Goal: Task Accomplishment & Management: Complete application form

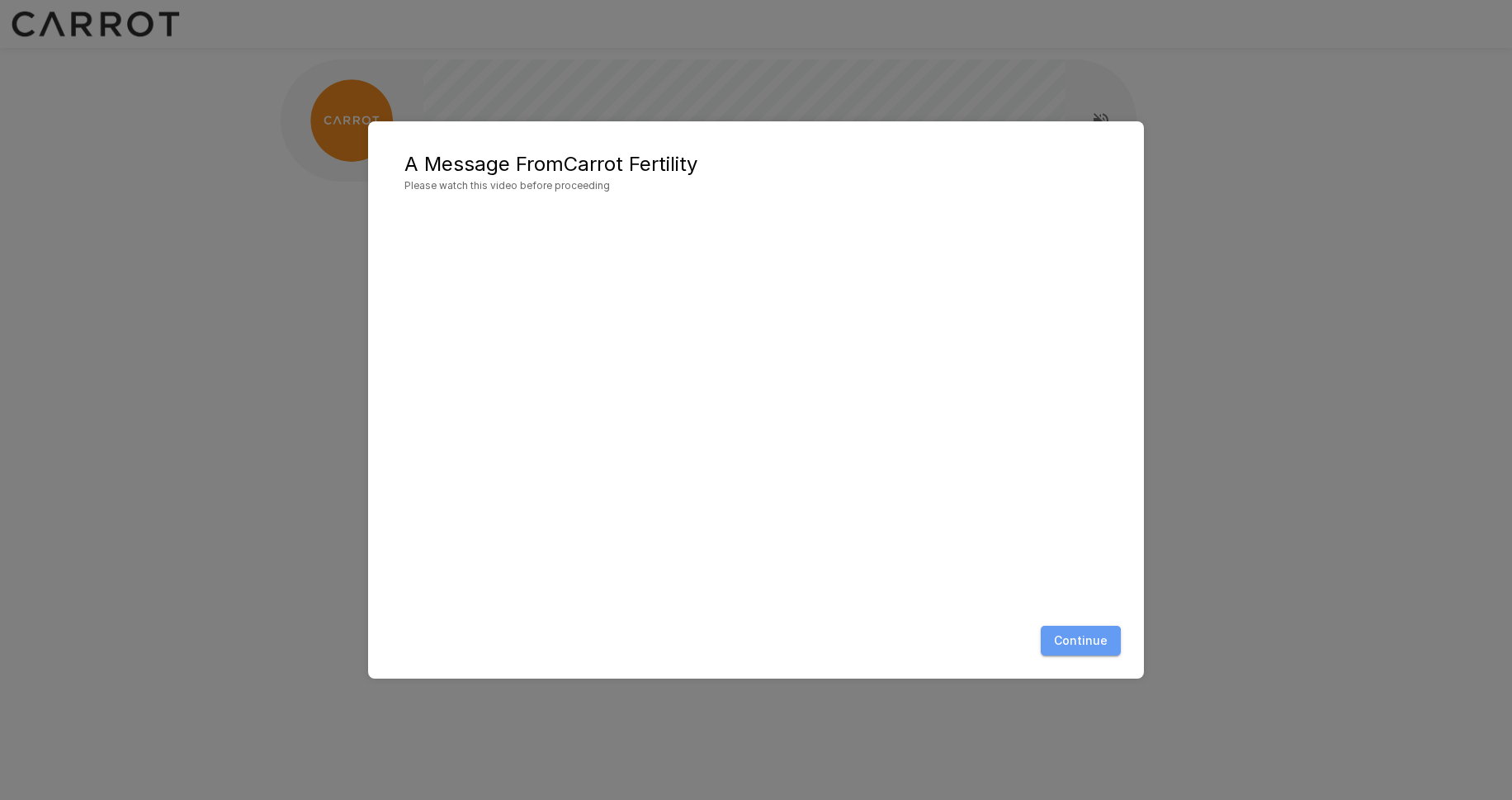
click at [1079, 646] on button "Continue" at bounding box center [1081, 641] width 80 height 30
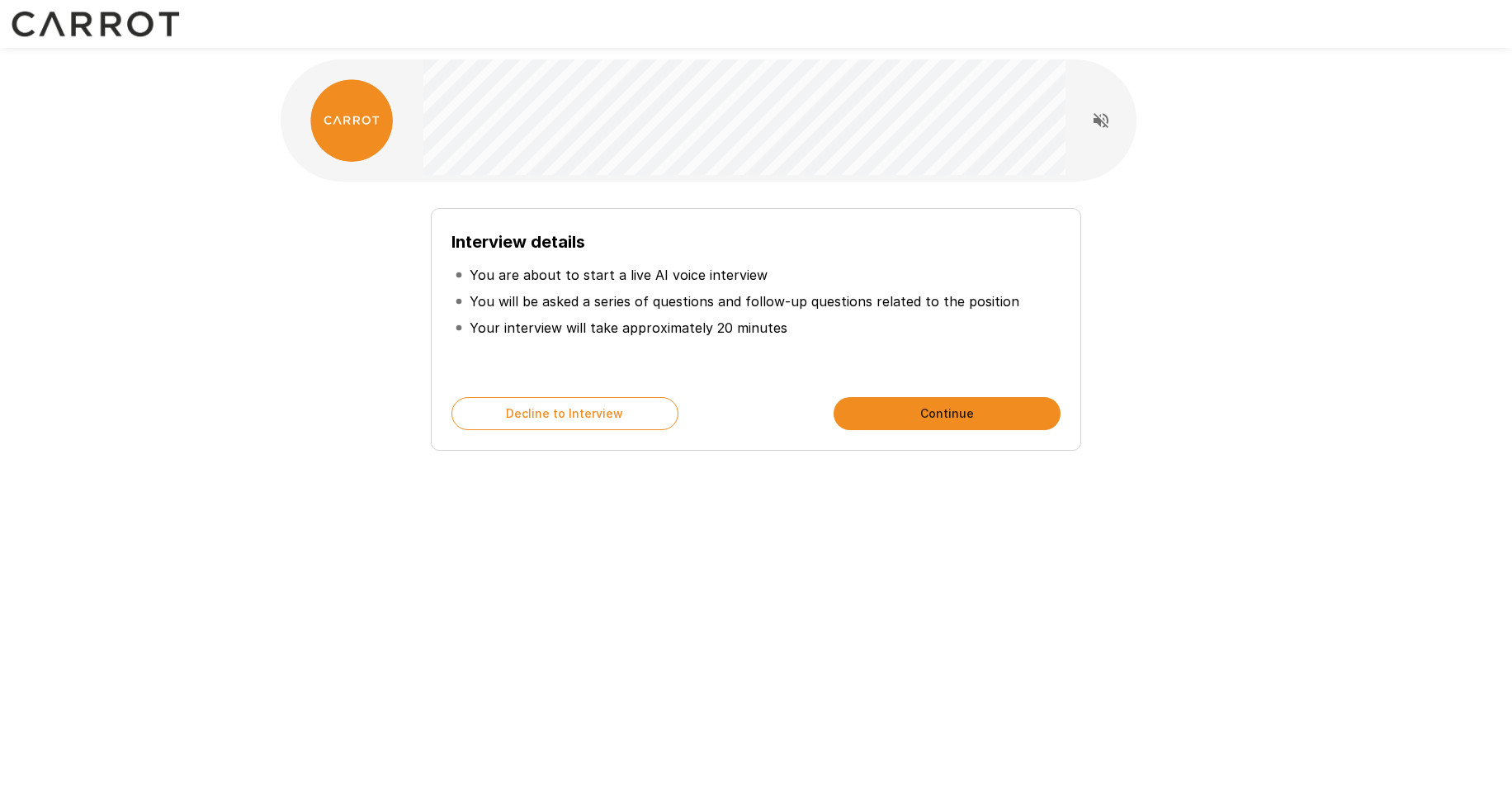
click at [923, 414] on button "Continue" at bounding box center [947, 414] width 227 height 33
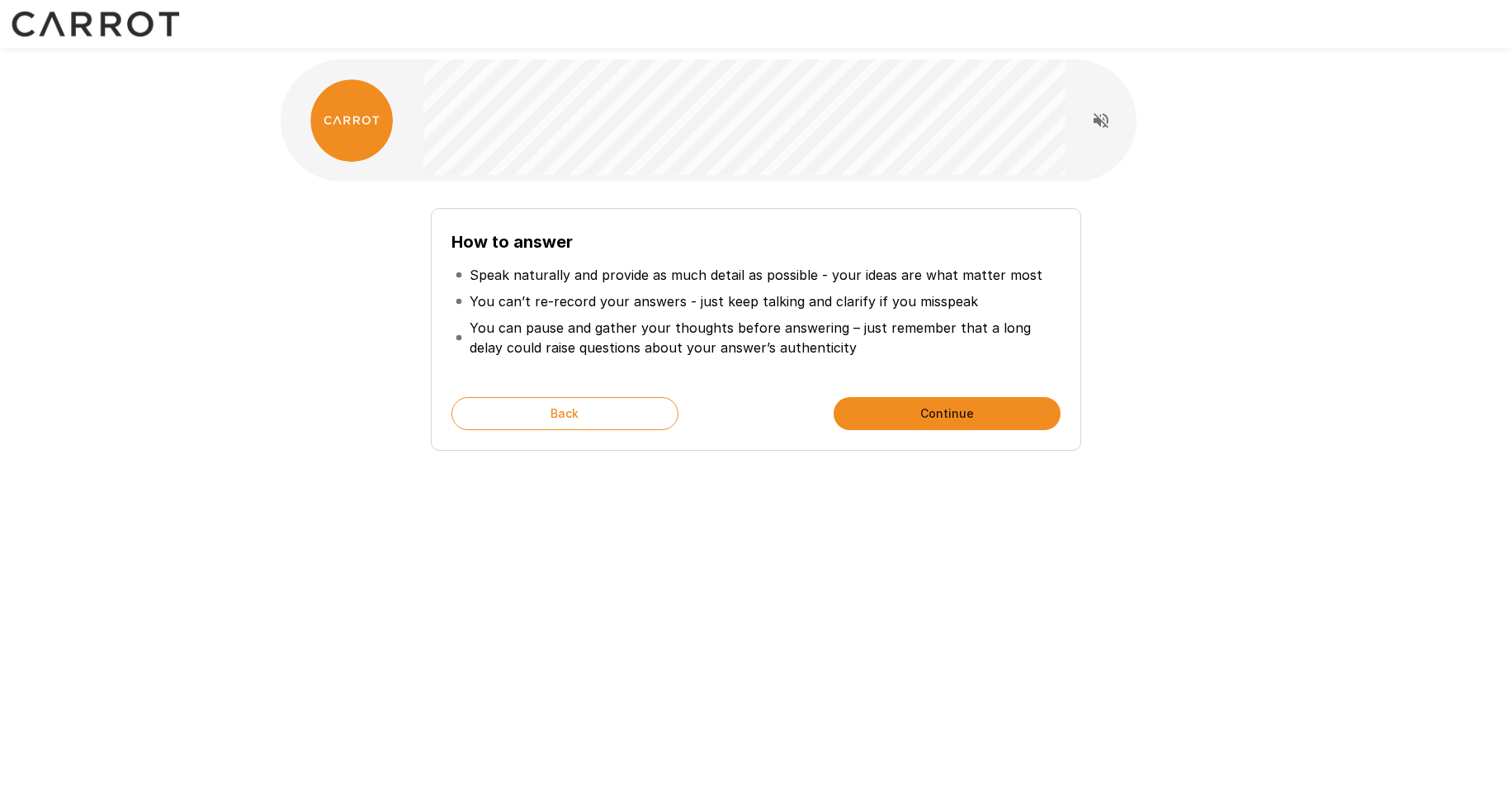
click at [901, 408] on button "Continue" at bounding box center [947, 414] width 227 height 33
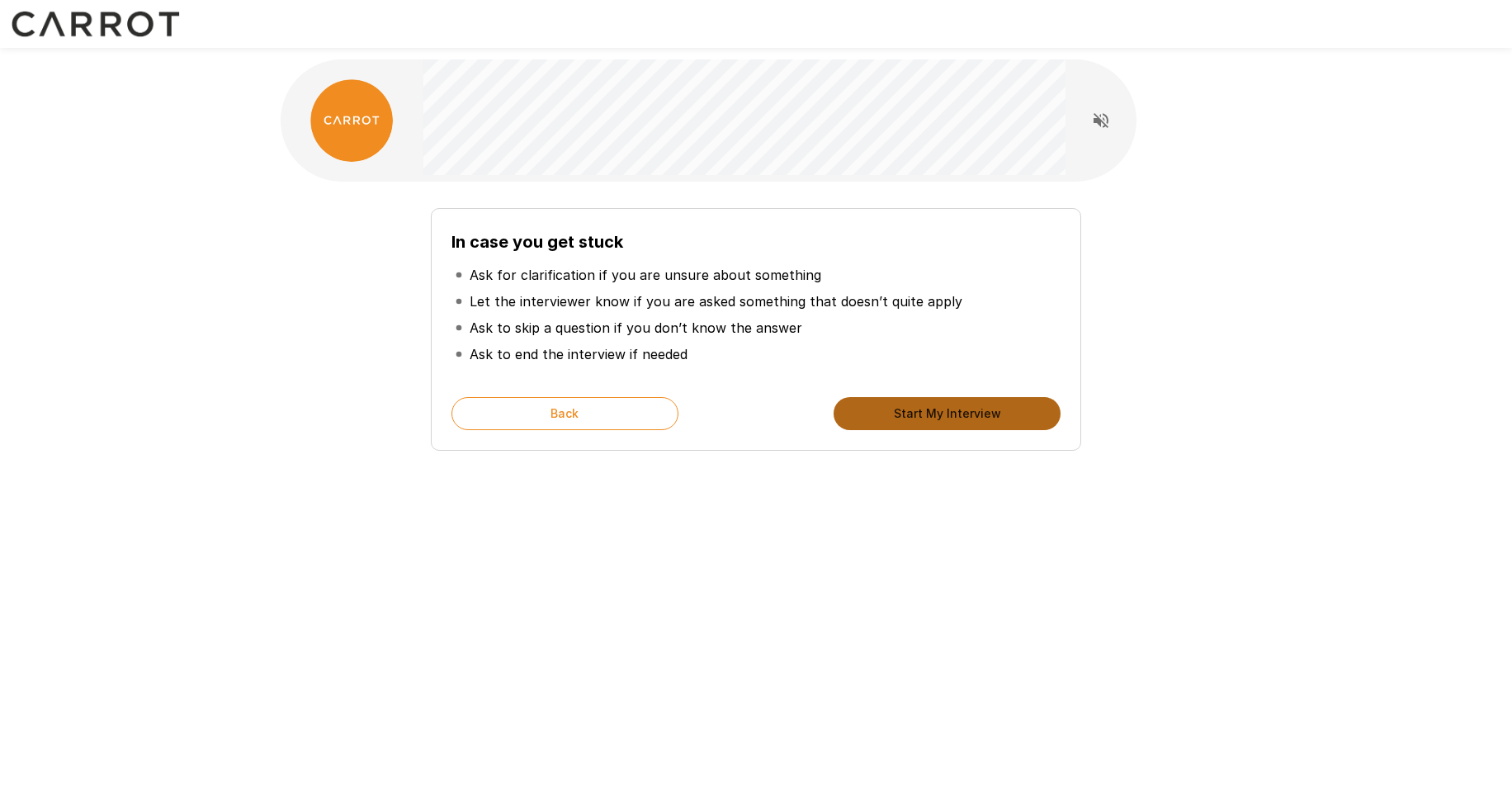
click at [901, 407] on button "Start My Interview" at bounding box center [947, 414] width 227 height 33
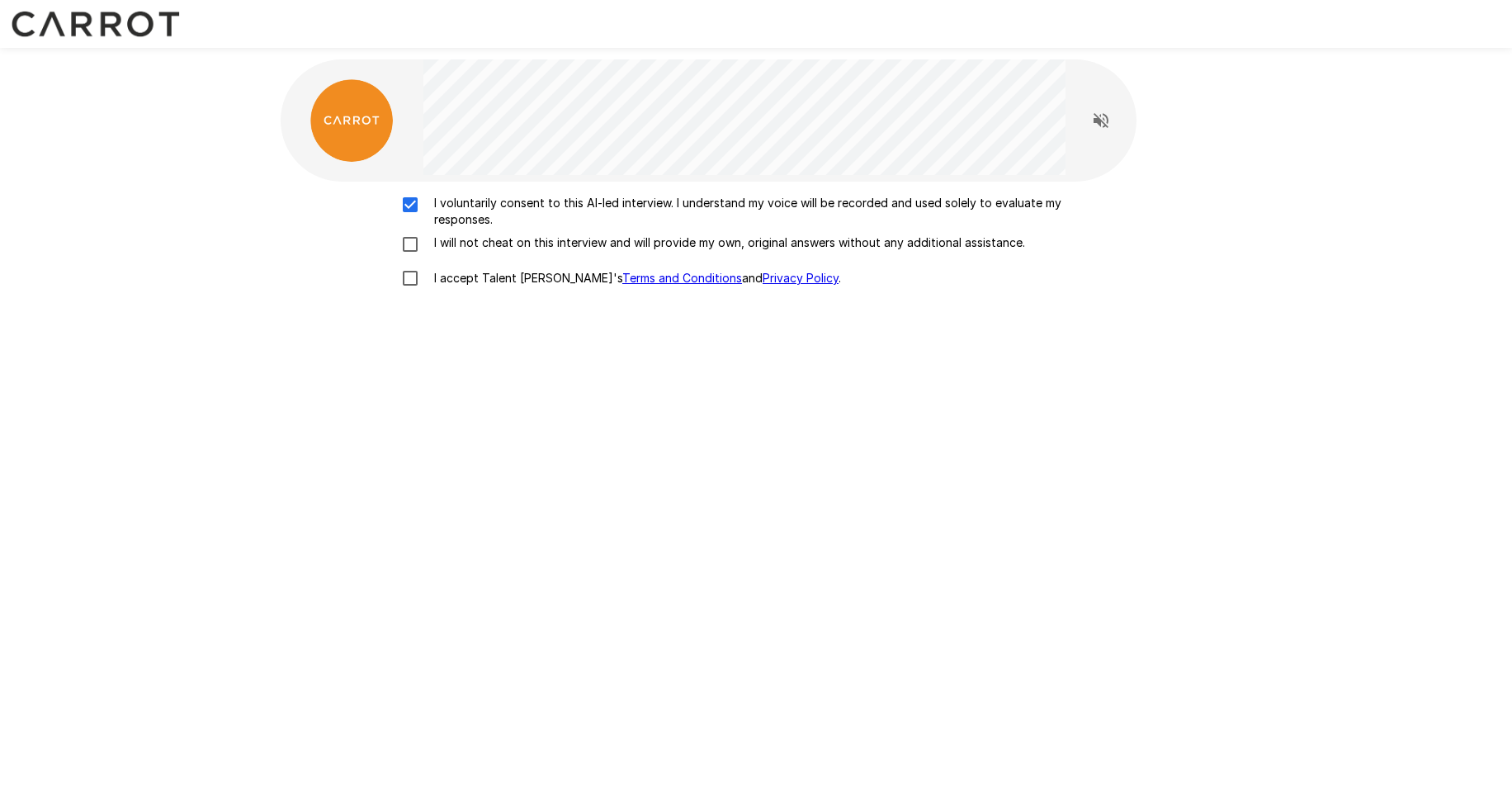
click at [411, 231] on div "I voluntarily consent to this AI-led interview. I understand my voice will be r…" at bounding box center [756, 245] width 938 height 100
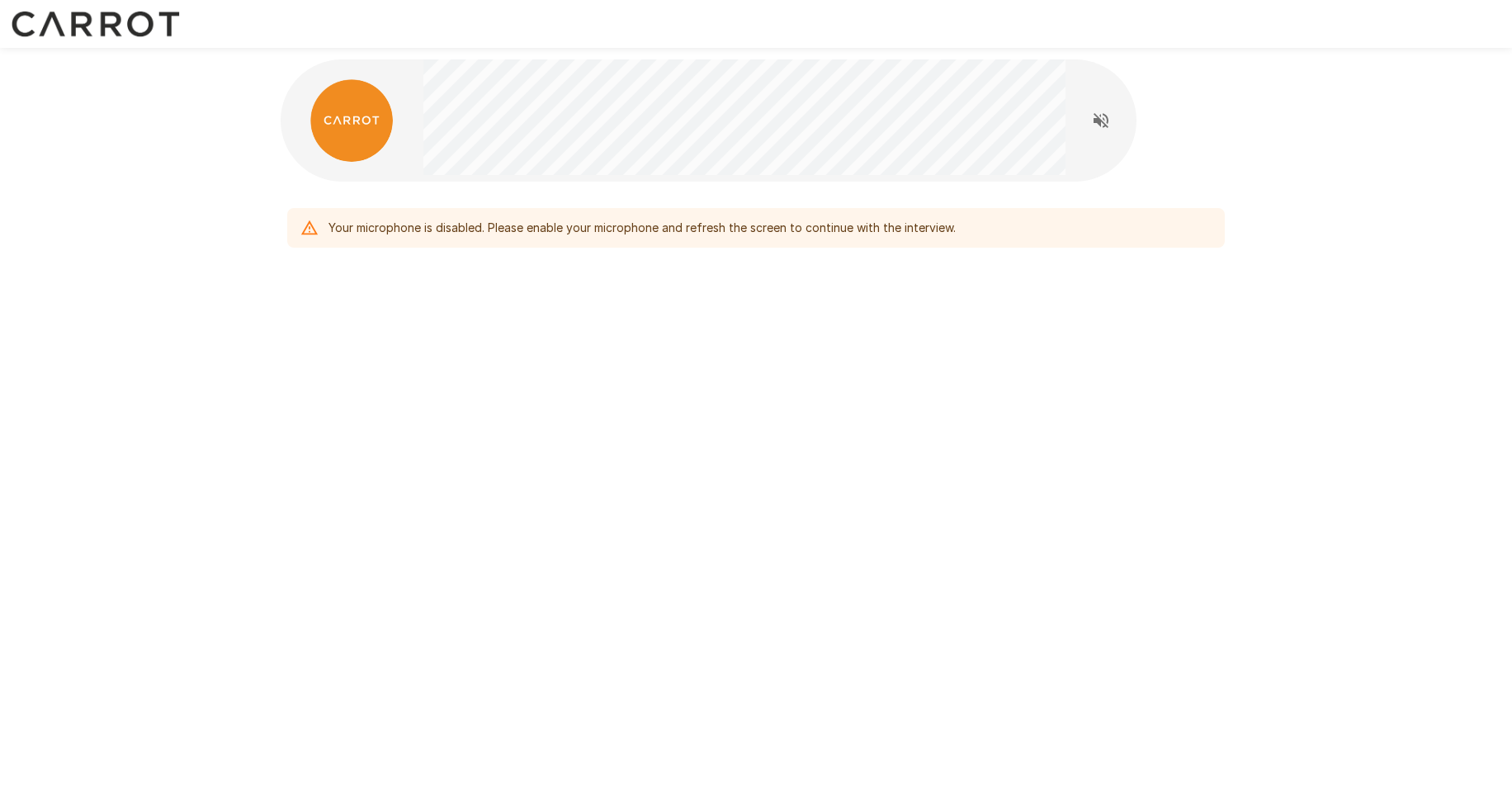
click at [623, 234] on div "Your microphone is disabled. Please enable your microphone and refresh the scre…" at bounding box center [642, 228] width 628 height 29
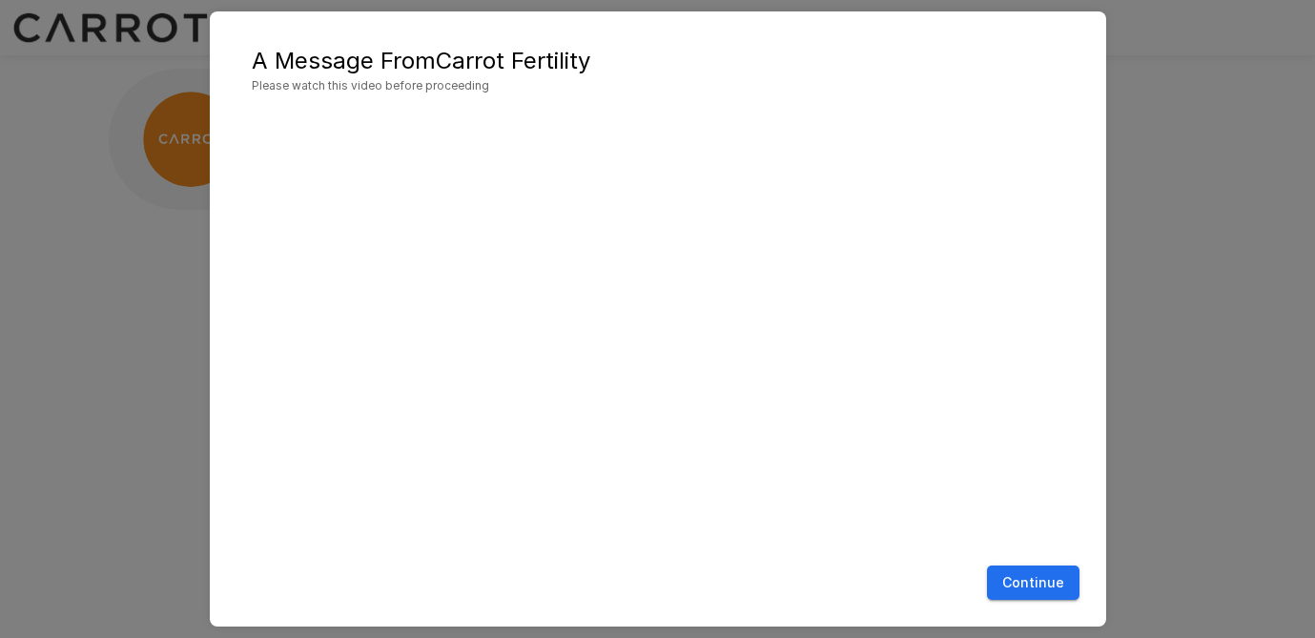
click at [1025, 588] on button "Continue" at bounding box center [1033, 582] width 92 height 35
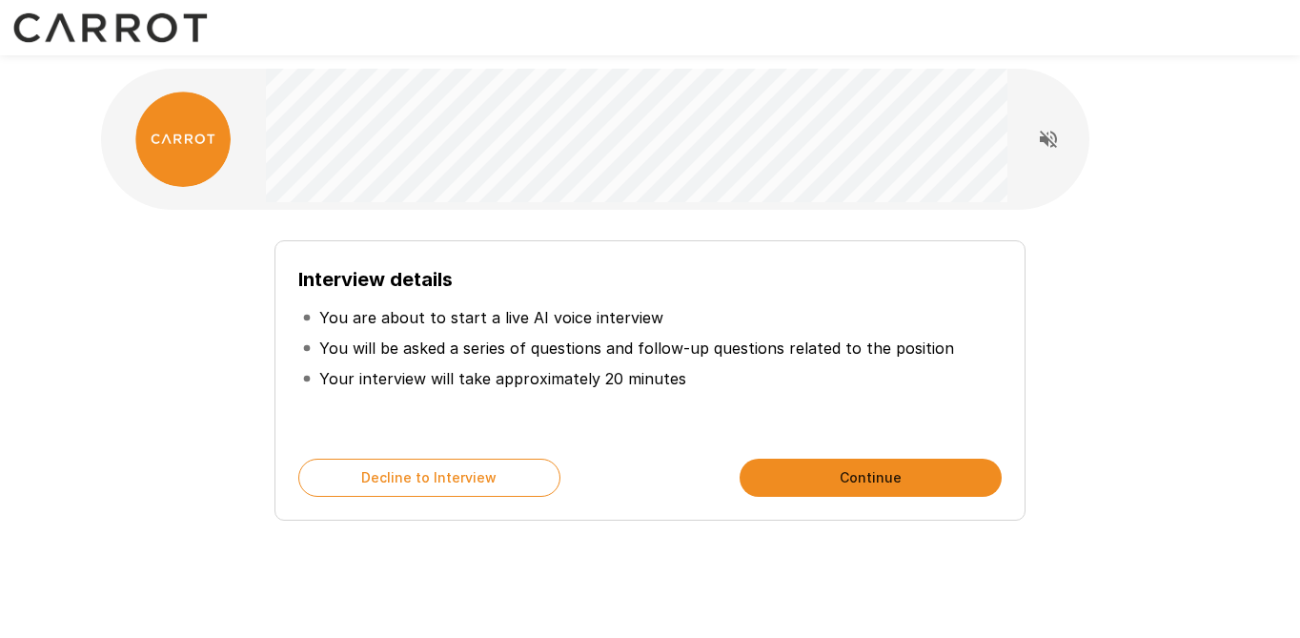
click at [823, 489] on button "Continue" at bounding box center [871, 478] width 262 height 38
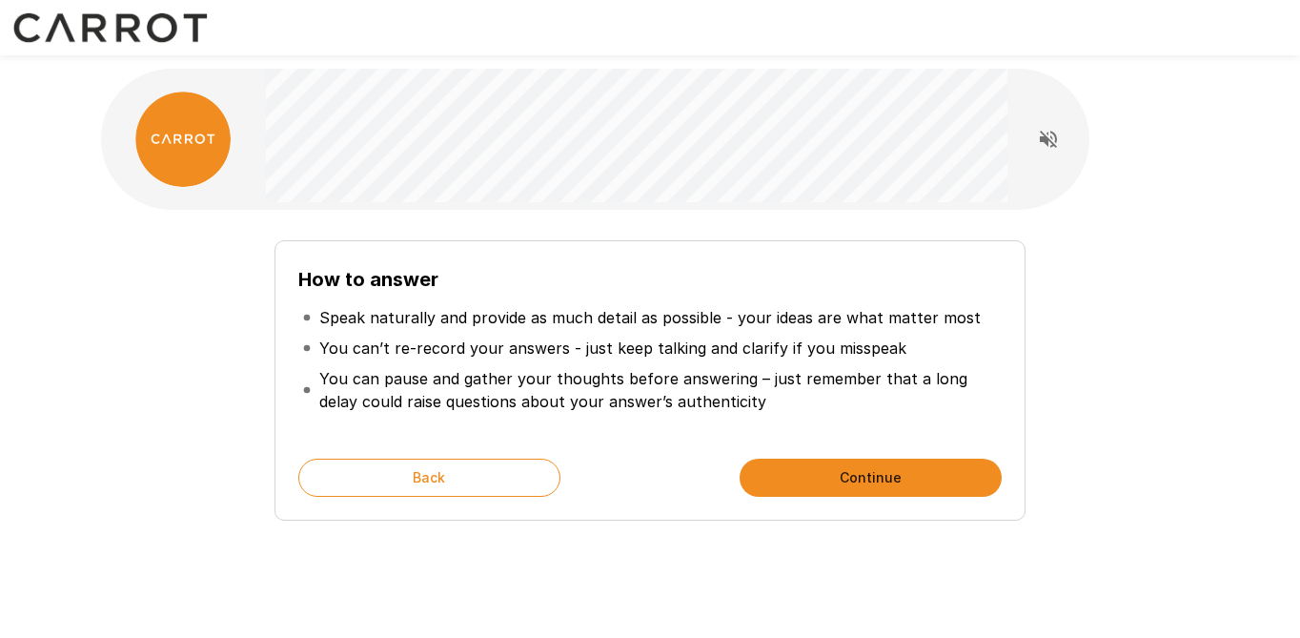
click at [821, 490] on button "Continue" at bounding box center [871, 478] width 262 height 38
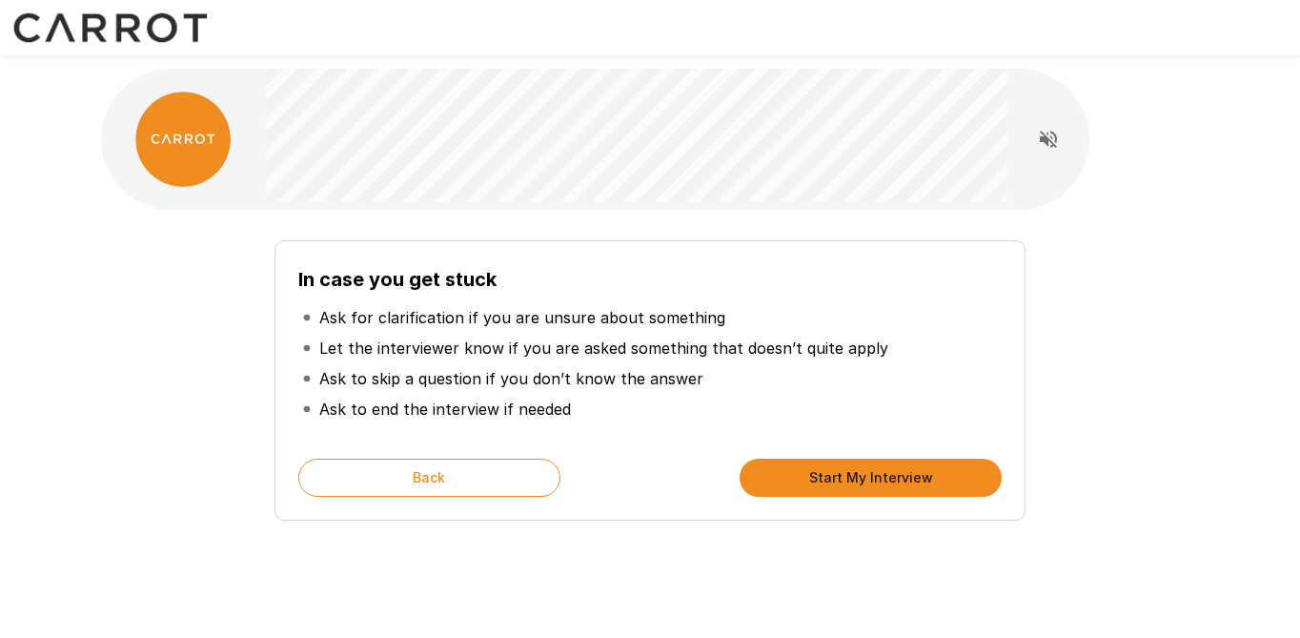
click at [828, 481] on button "Start My Interview" at bounding box center [871, 478] width 262 height 38
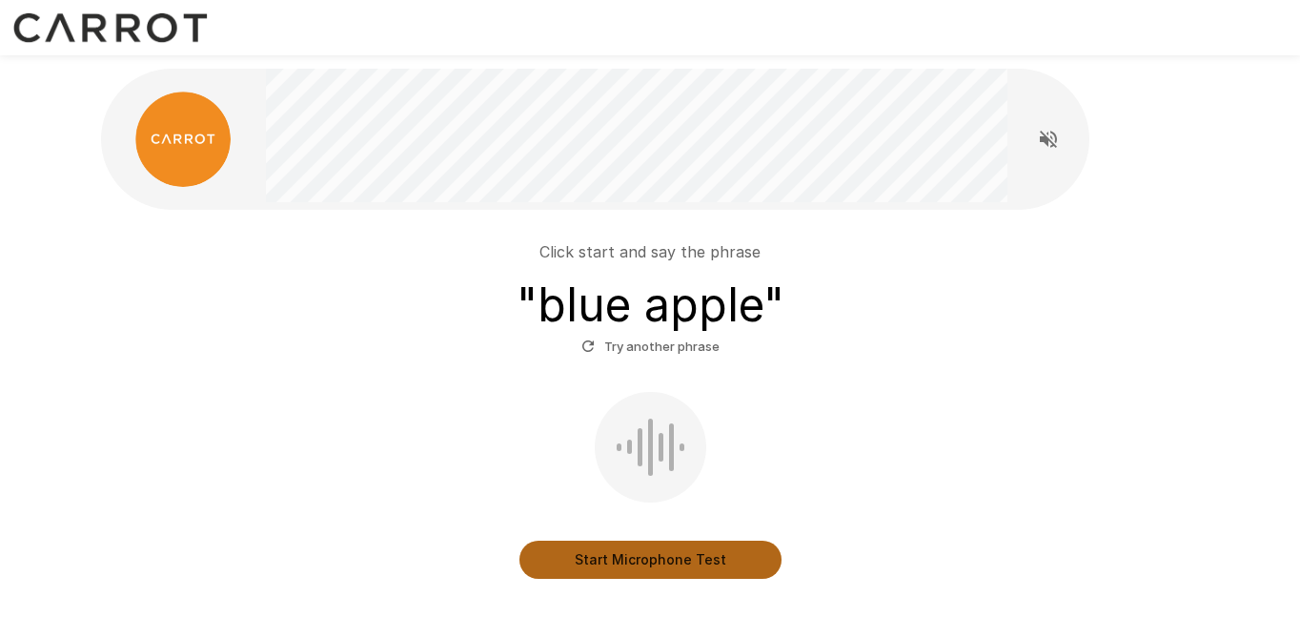
click at [660, 561] on button "Start Microphone Test" at bounding box center [651, 560] width 262 height 38
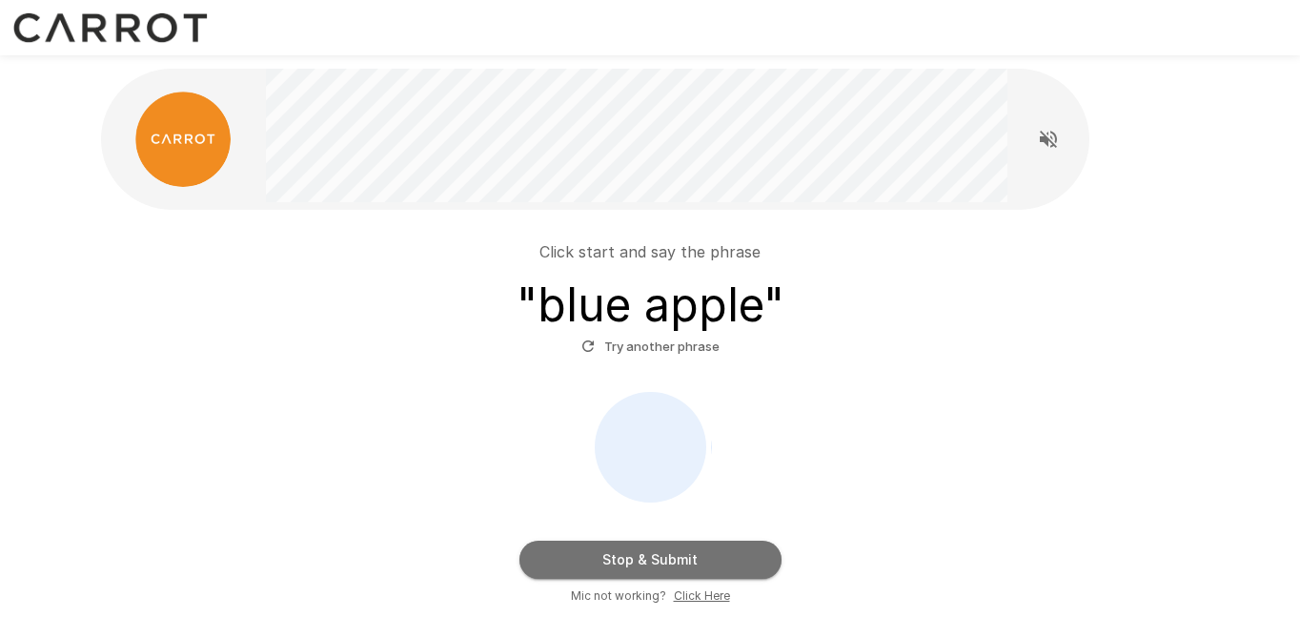
click at [670, 562] on button "Stop & Submit" at bounding box center [651, 560] width 262 height 38
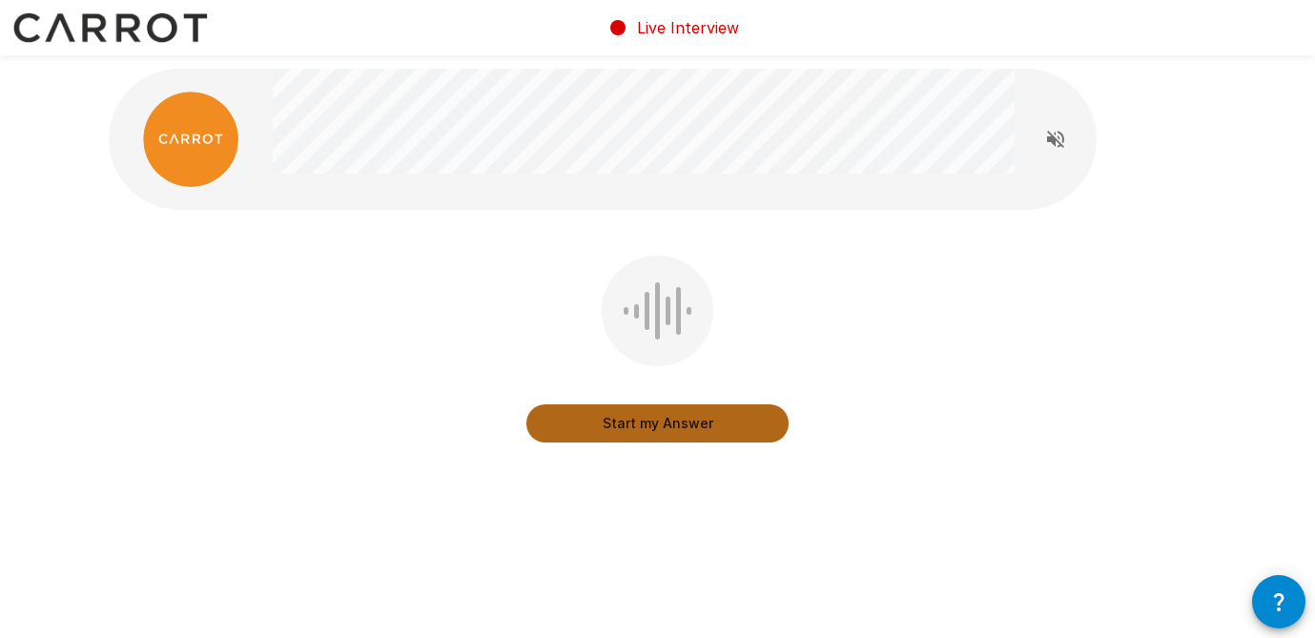
click at [679, 426] on button "Start my Answer" at bounding box center [657, 423] width 262 height 38
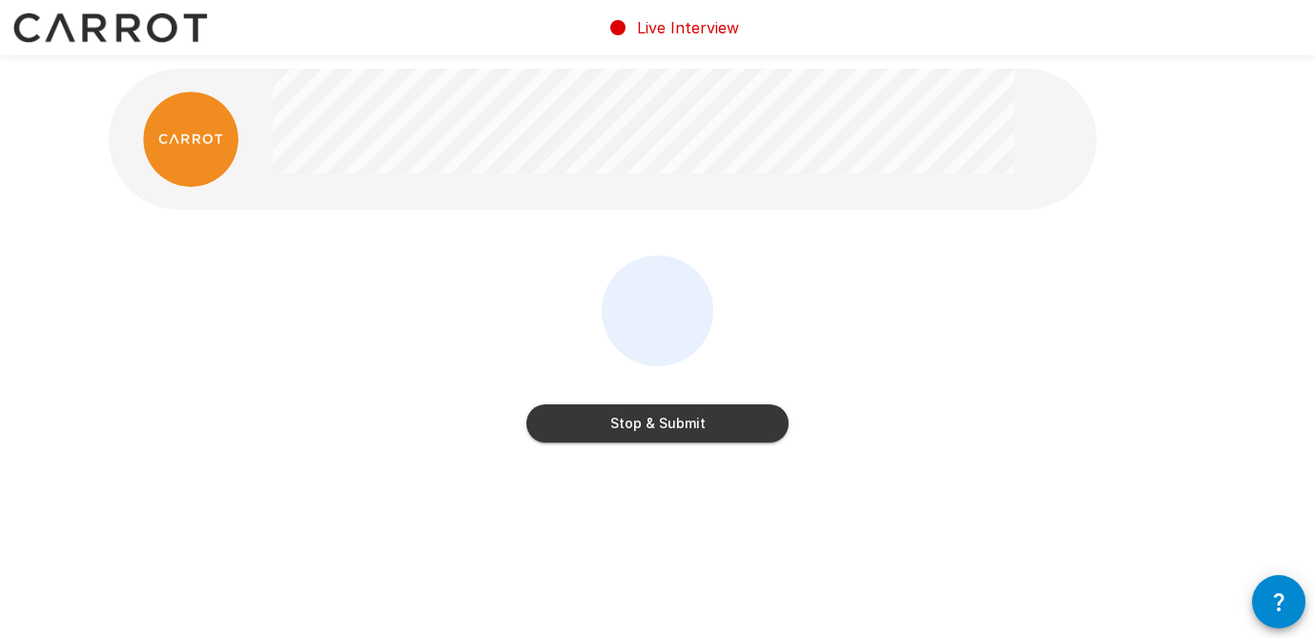
click at [669, 425] on button "Stop & Submit" at bounding box center [657, 423] width 262 height 38
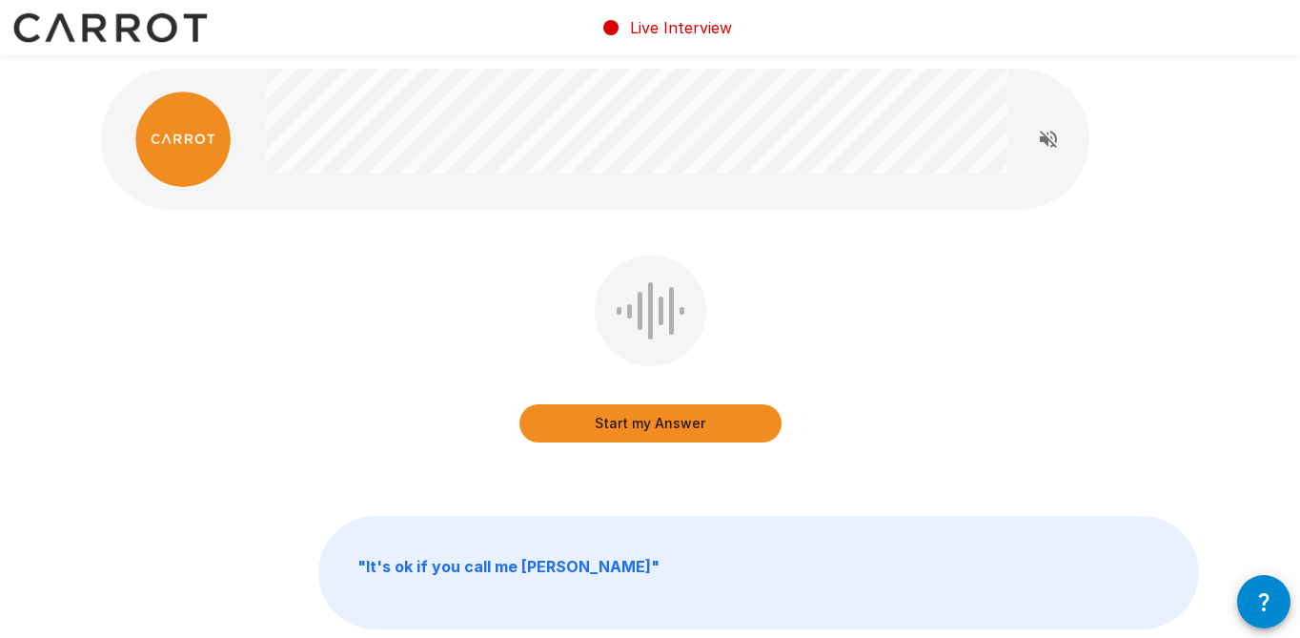
click at [670, 428] on button "Start my Answer" at bounding box center [651, 423] width 262 height 38
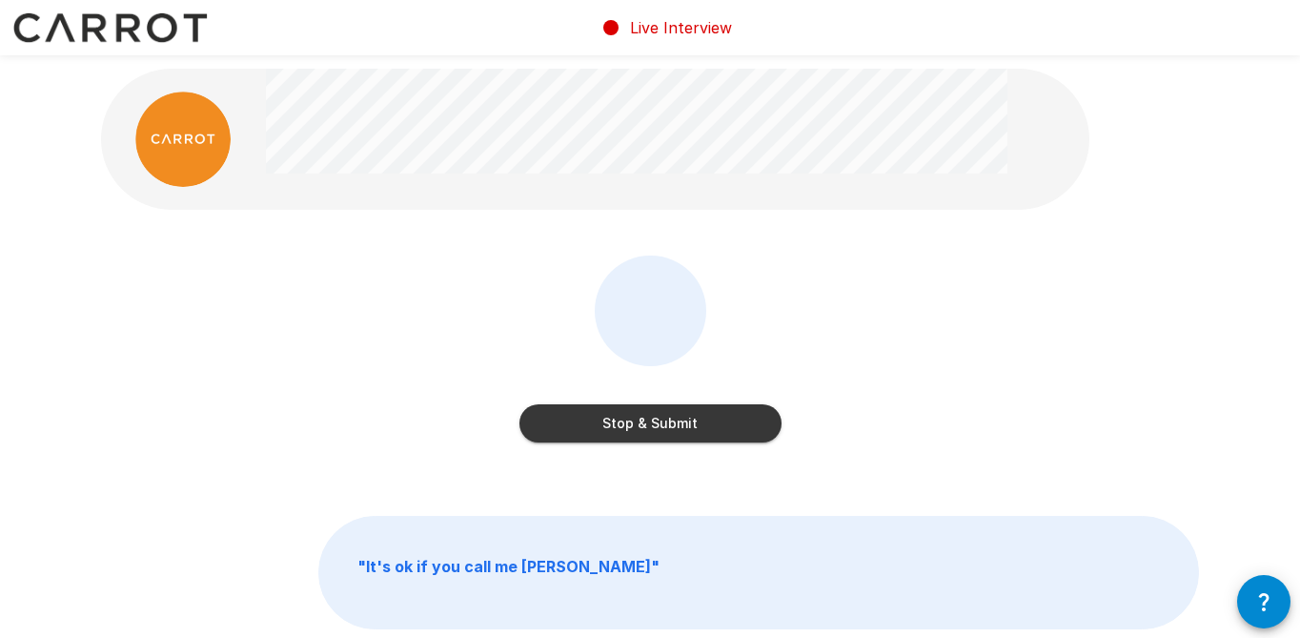
click at [670, 428] on button "Stop & Submit" at bounding box center [651, 423] width 262 height 38
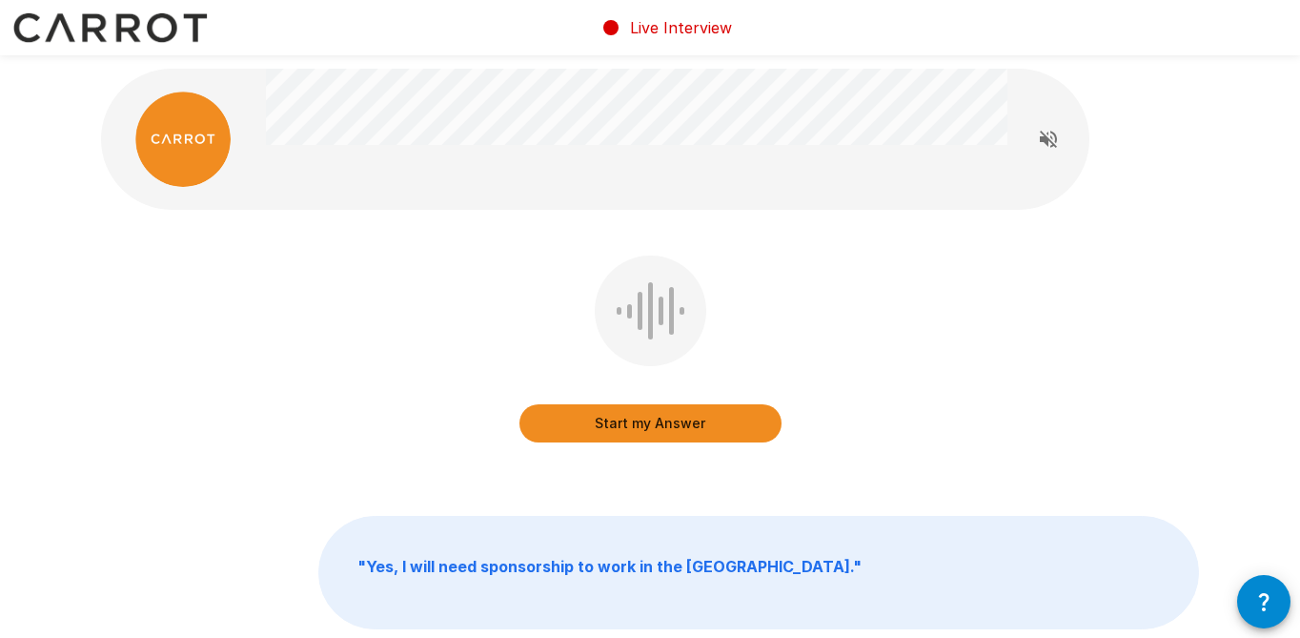
click at [670, 428] on button "Start my Answer" at bounding box center [651, 423] width 262 height 38
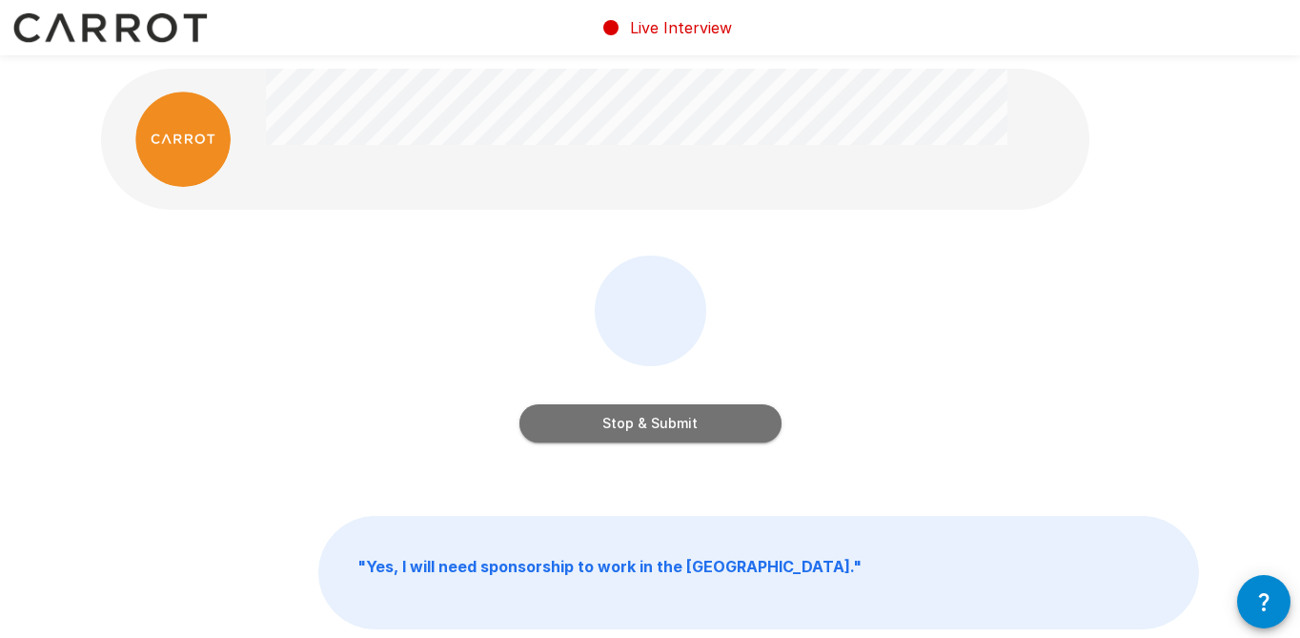
click at [670, 428] on button "Stop & Submit" at bounding box center [651, 423] width 262 height 38
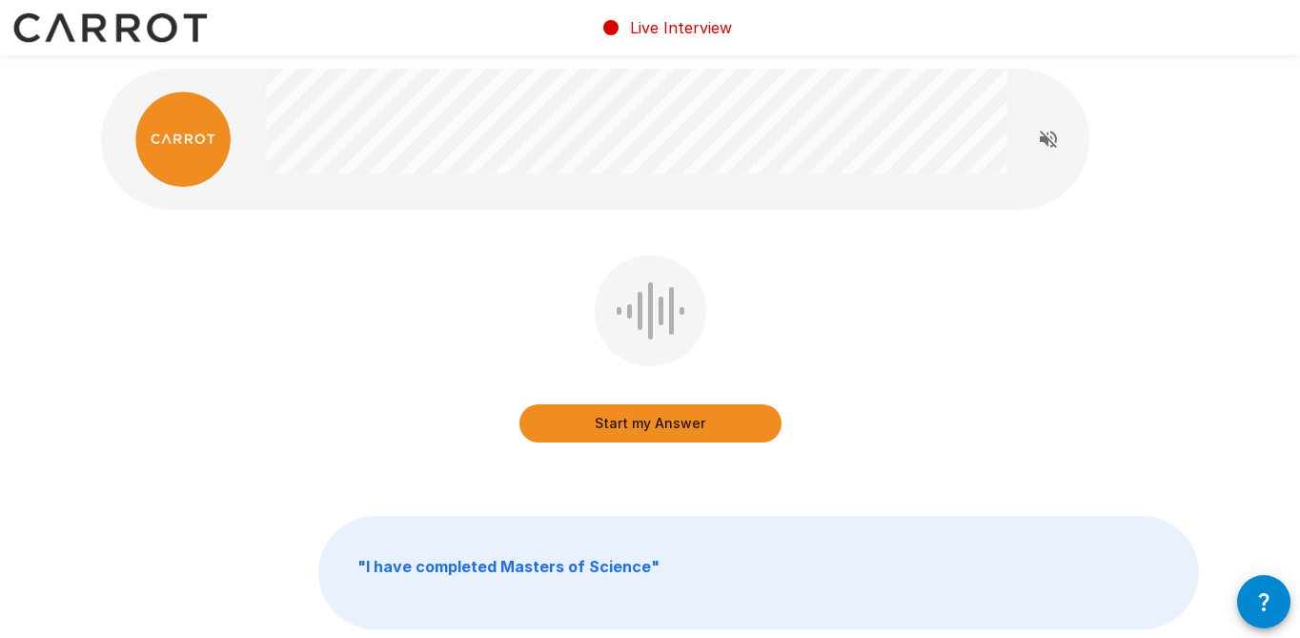
click at [663, 431] on button "Start my Answer" at bounding box center [651, 423] width 262 height 38
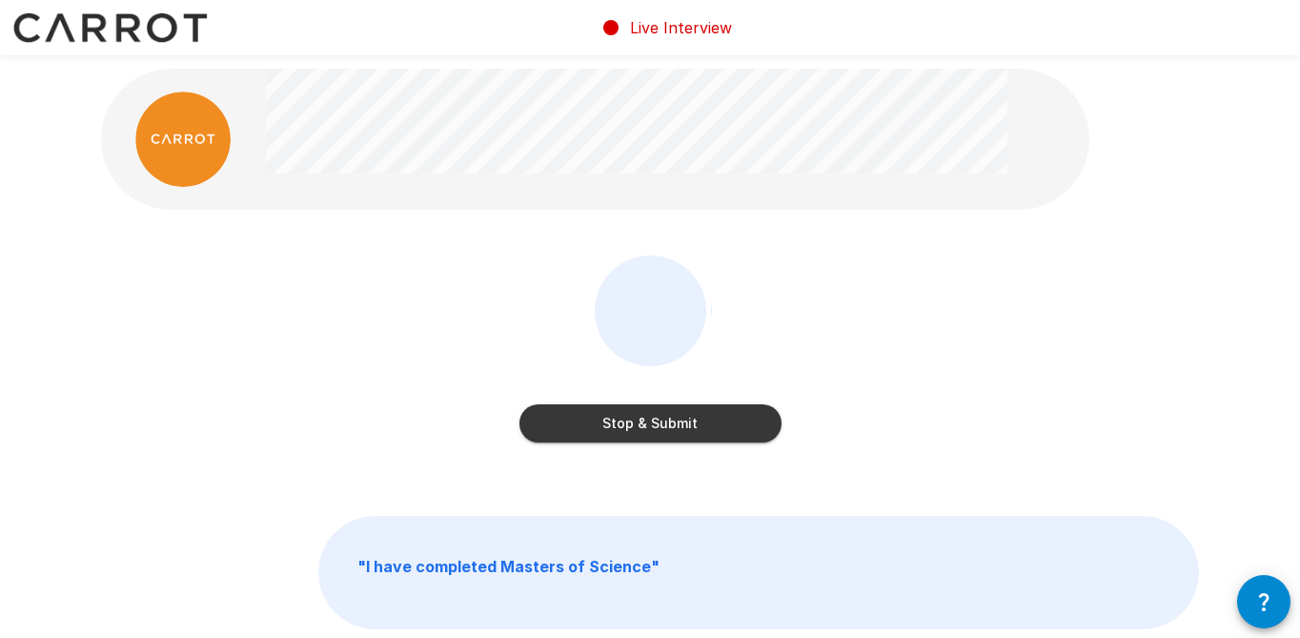
click at [660, 425] on button "Stop & Submit" at bounding box center [651, 423] width 262 height 38
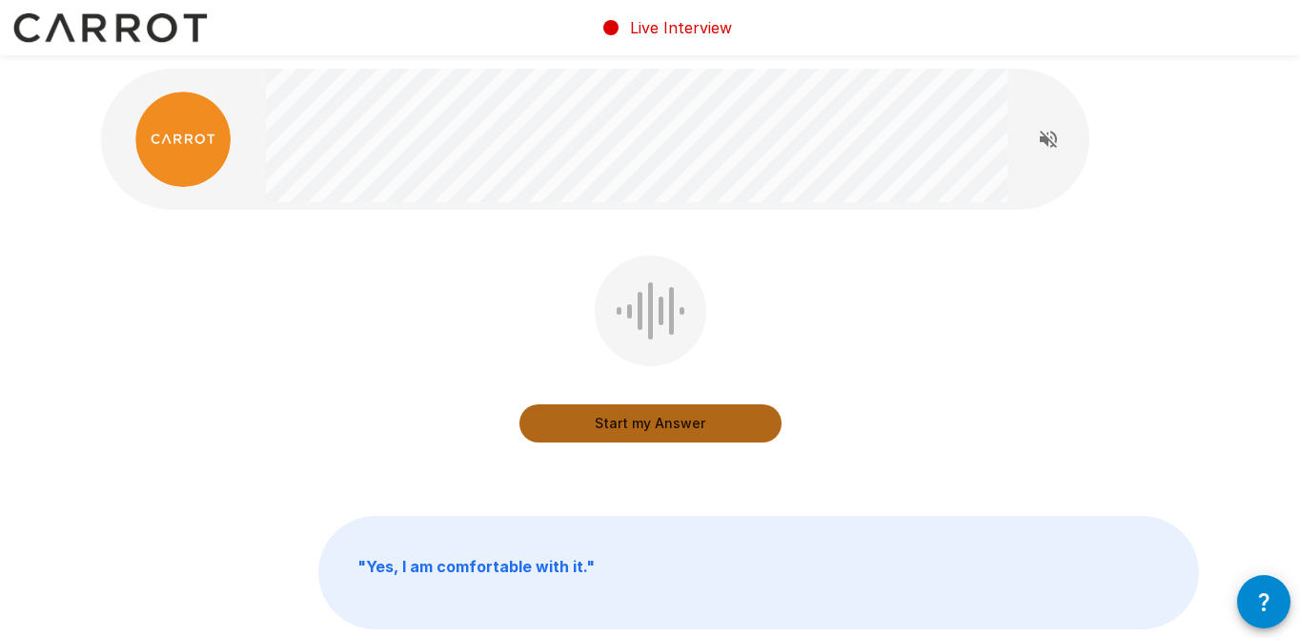
click at [659, 423] on button "Start my Answer" at bounding box center [651, 423] width 262 height 38
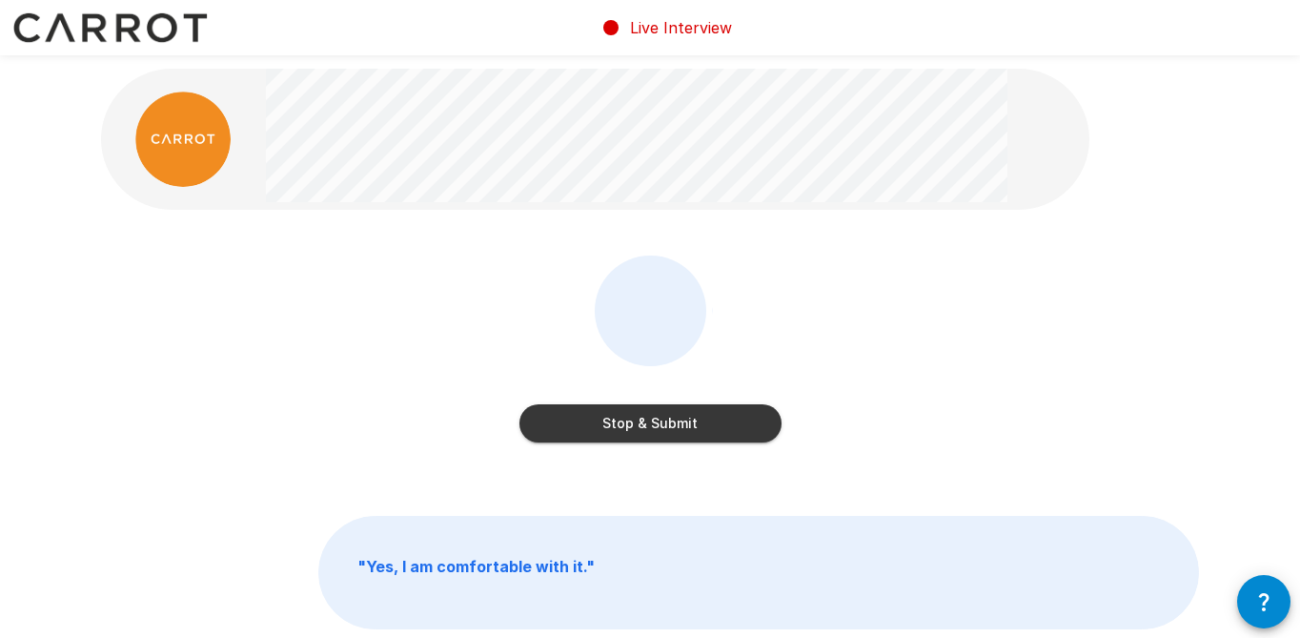
click at [659, 423] on button "Stop & Submit" at bounding box center [651, 423] width 262 height 38
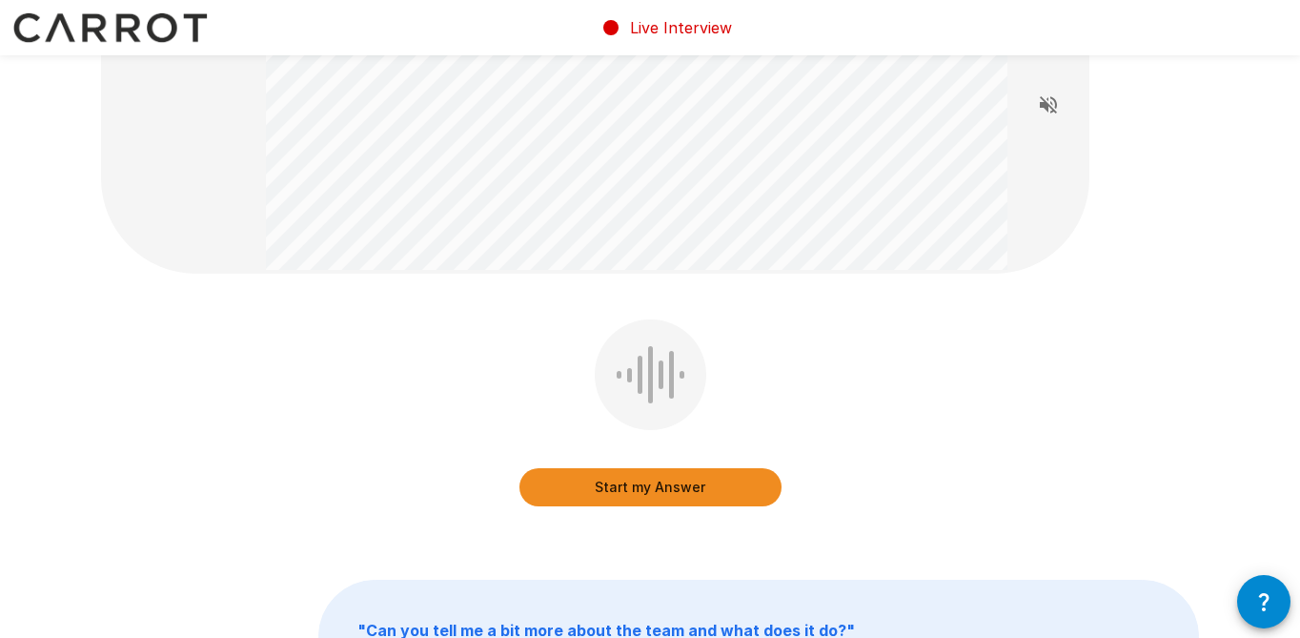
scroll to position [133, 0]
click at [650, 483] on button "Start my Answer" at bounding box center [651, 486] width 262 height 38
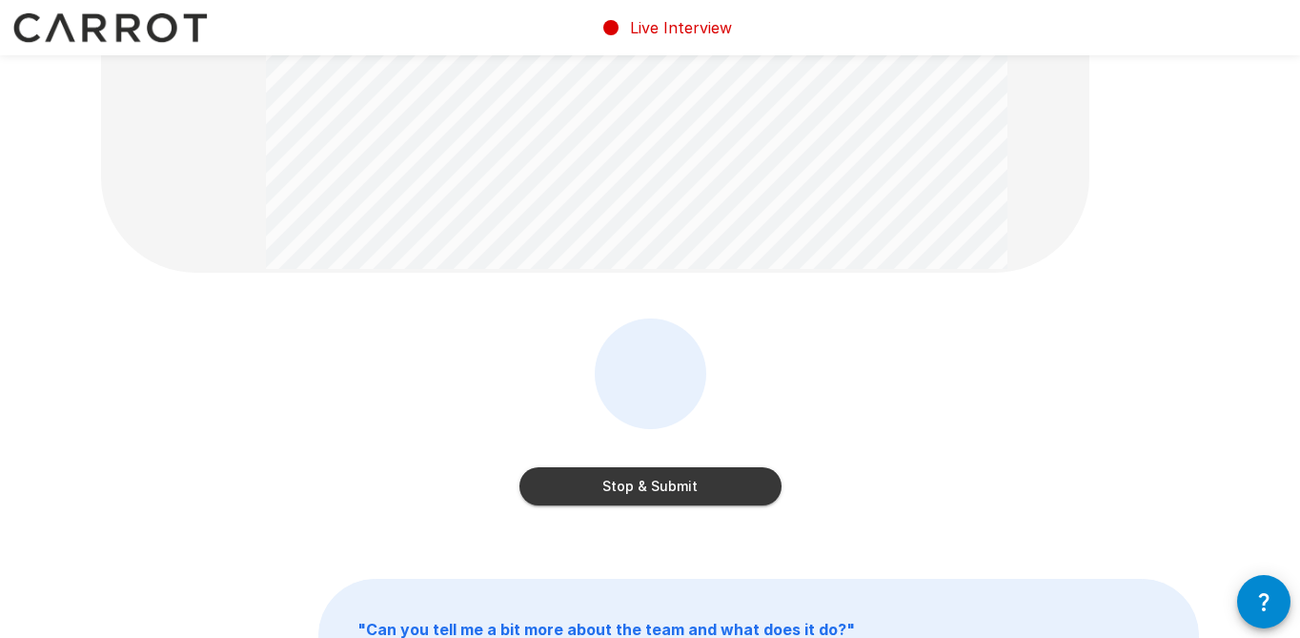
click at [650, 482] on button "Stop & Submit" at bounding box center [651, 486] width 262 height 38
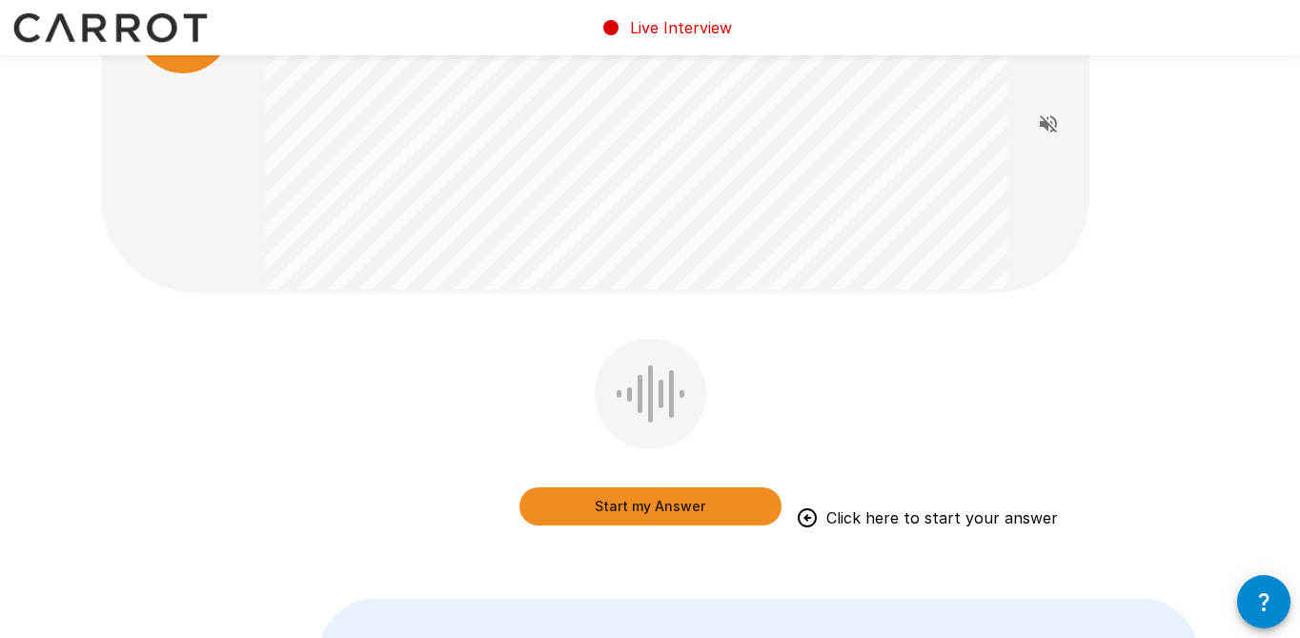
scroll to position [186, 0]
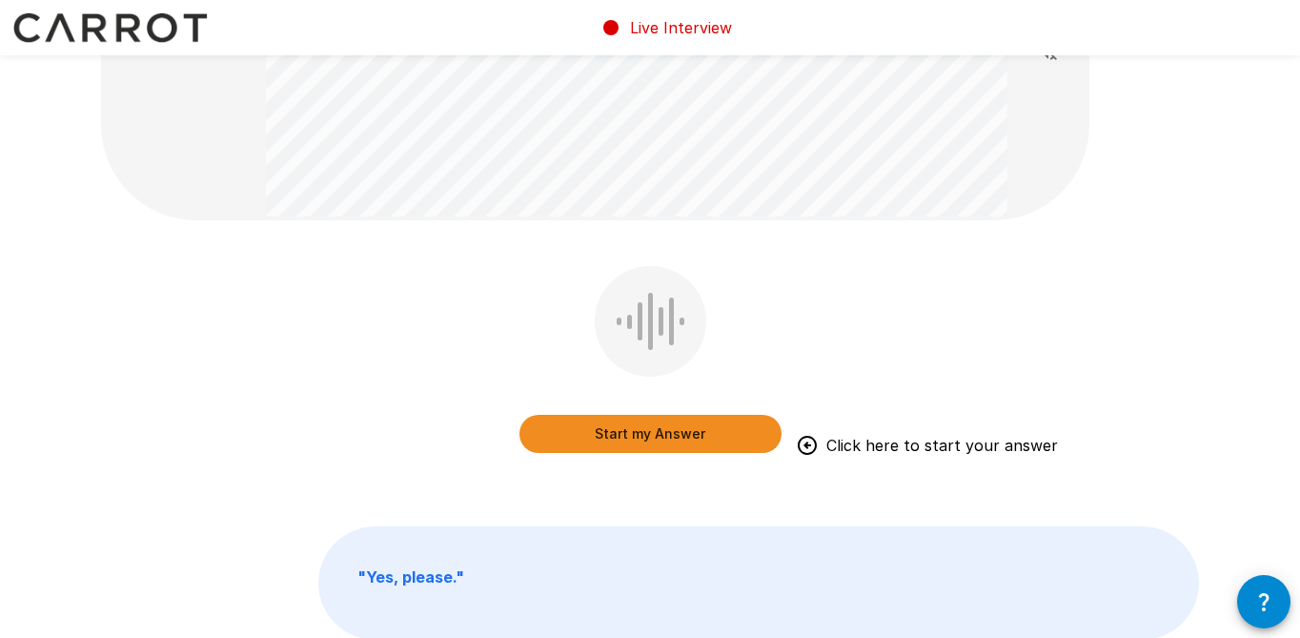
click at [640, 429] on button "Start my Answer" at bounding box center [651, 434] width 262 height 38
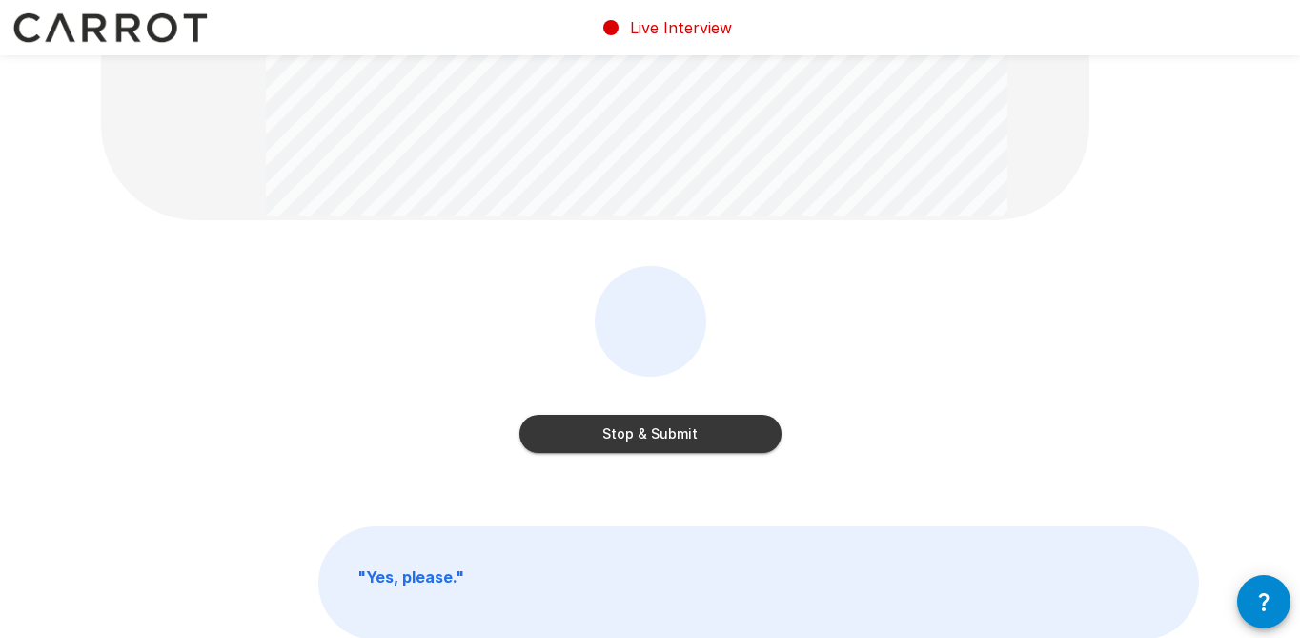
click at [657, 434] on button "Stop & Submit" at bounding box center [651, 434] width 262 height 38
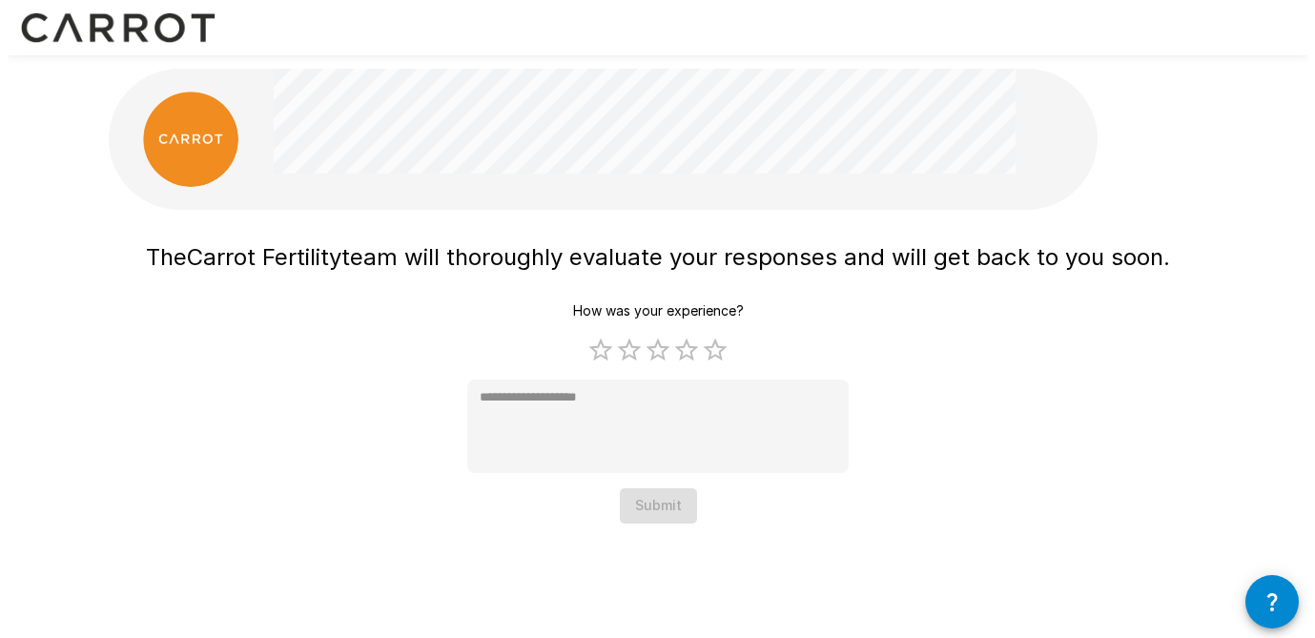
scroll to position [0, 0]
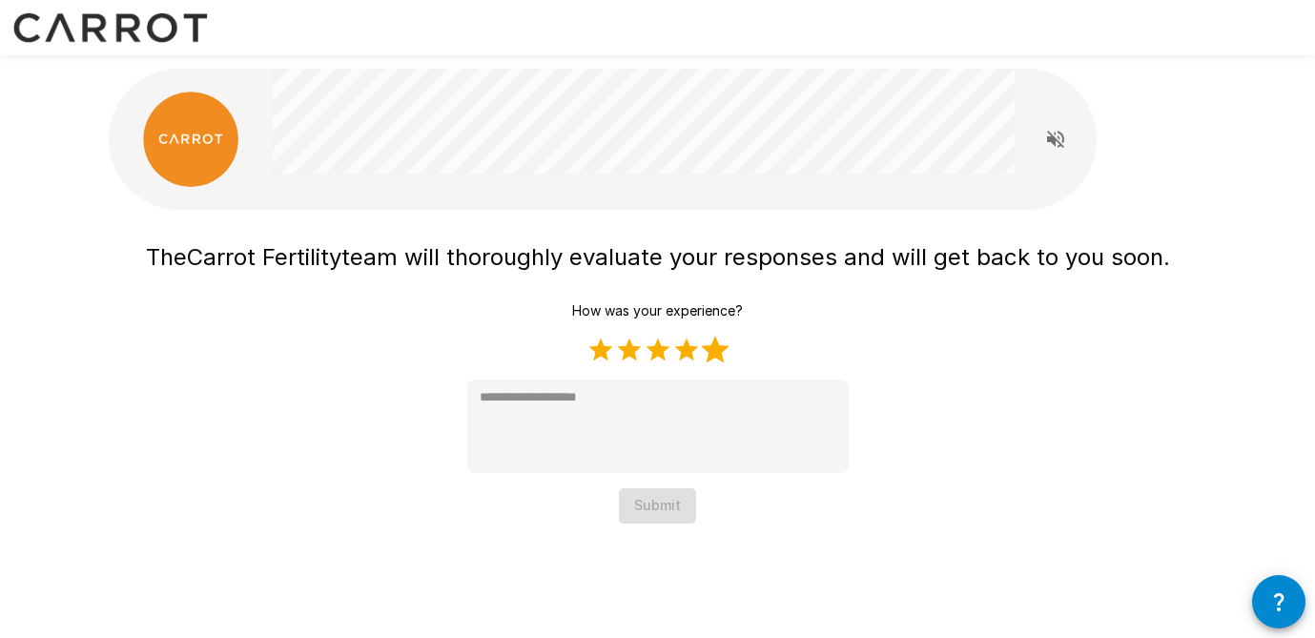
click at [714, 349] on label "5 Stars" at bounding box center [715, 350] width 29 height 29
type textarea "*"
click at [669, 502] on button "Submit" at bounding box center [657, 505] width 77 height 35
